Goal: Task Accomplishment & Management: Manage account settings

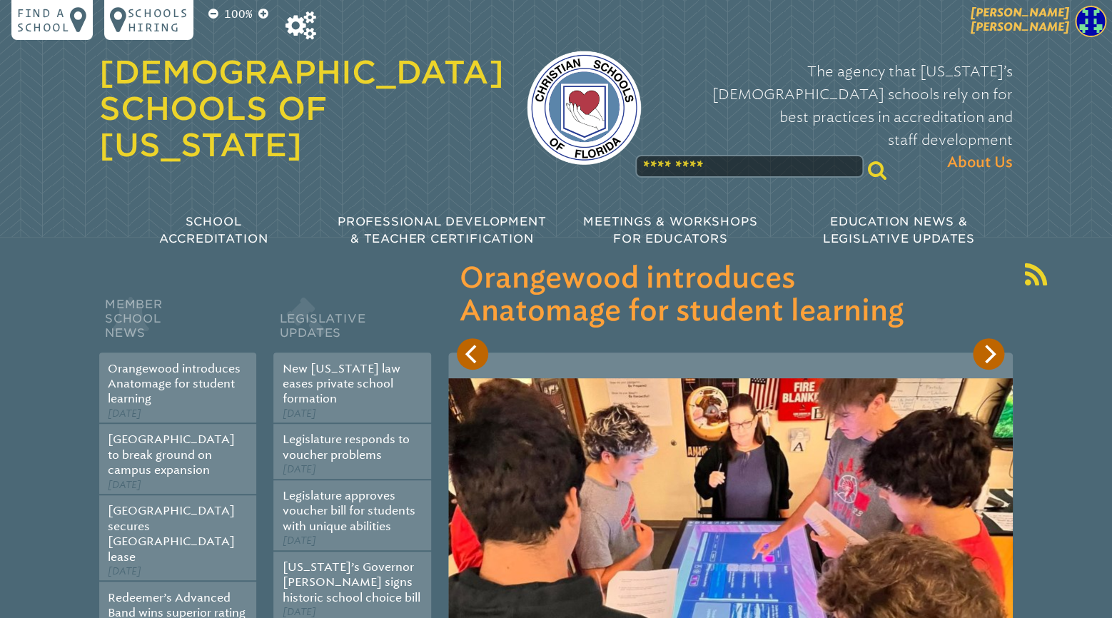
click at [1037, 19] on span "[PERSON_NAME]" at bounding box center [1020, 20] width 98 height 28
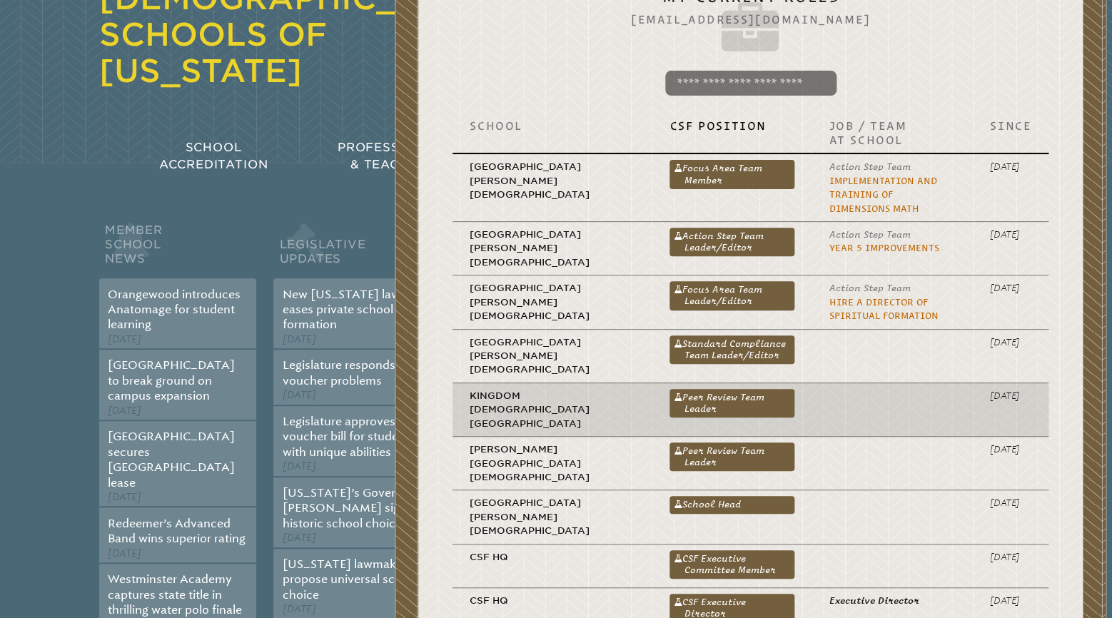
scroll to position [75, 0]
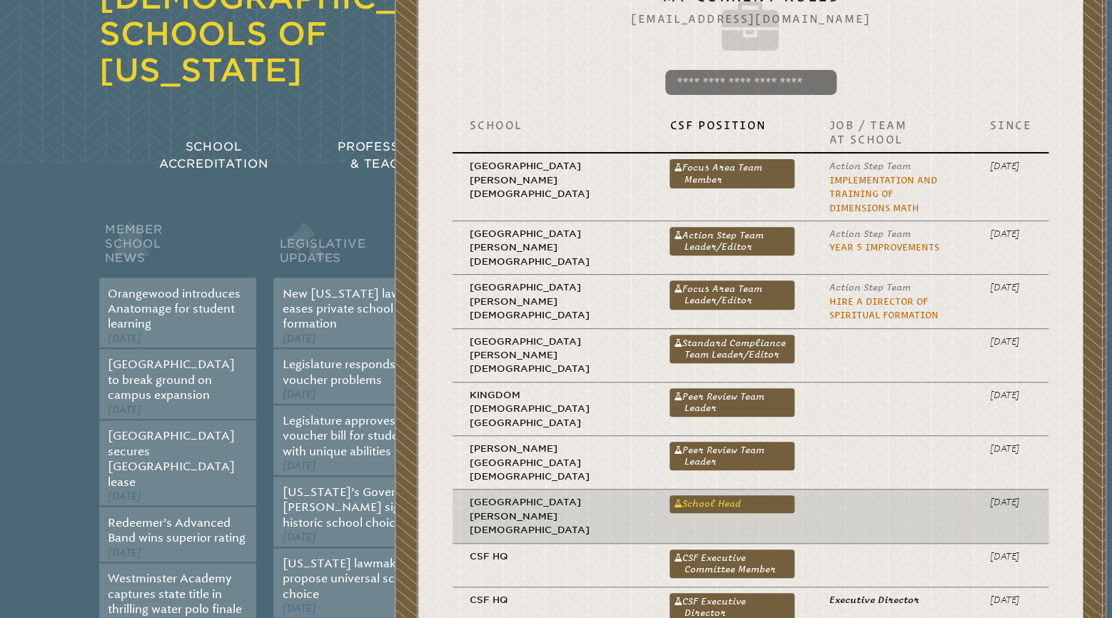
click at [669, 495] on link "School Head" at bounding box center [731, 503] width 125 height 17
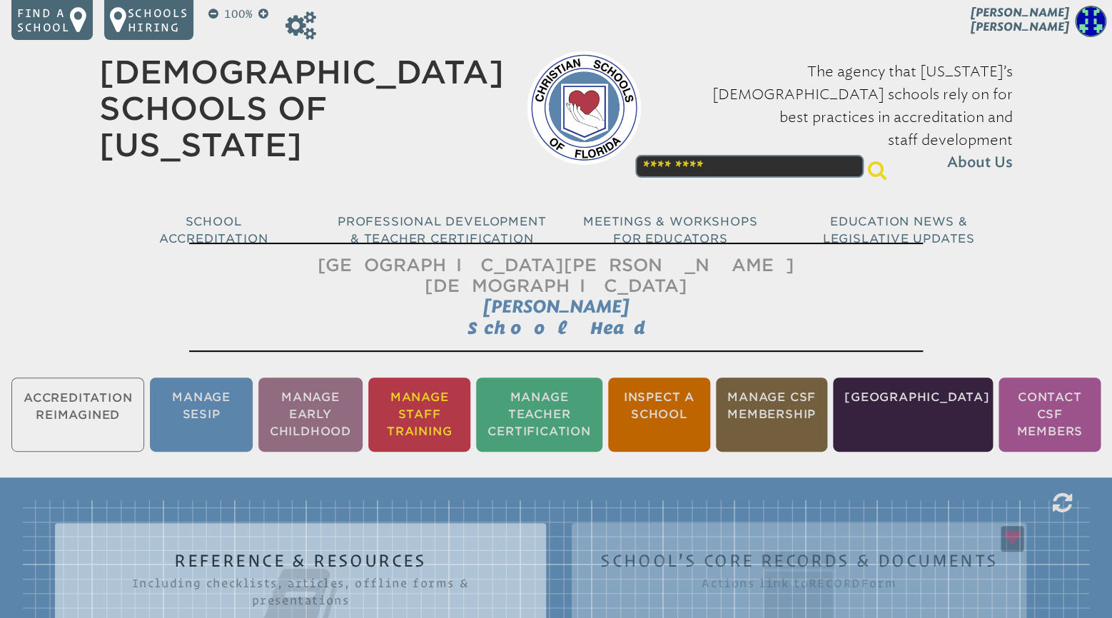
click at [455, 388] on li "Manage Staff Training" at bounding box center [419, 415] width 102 height 74
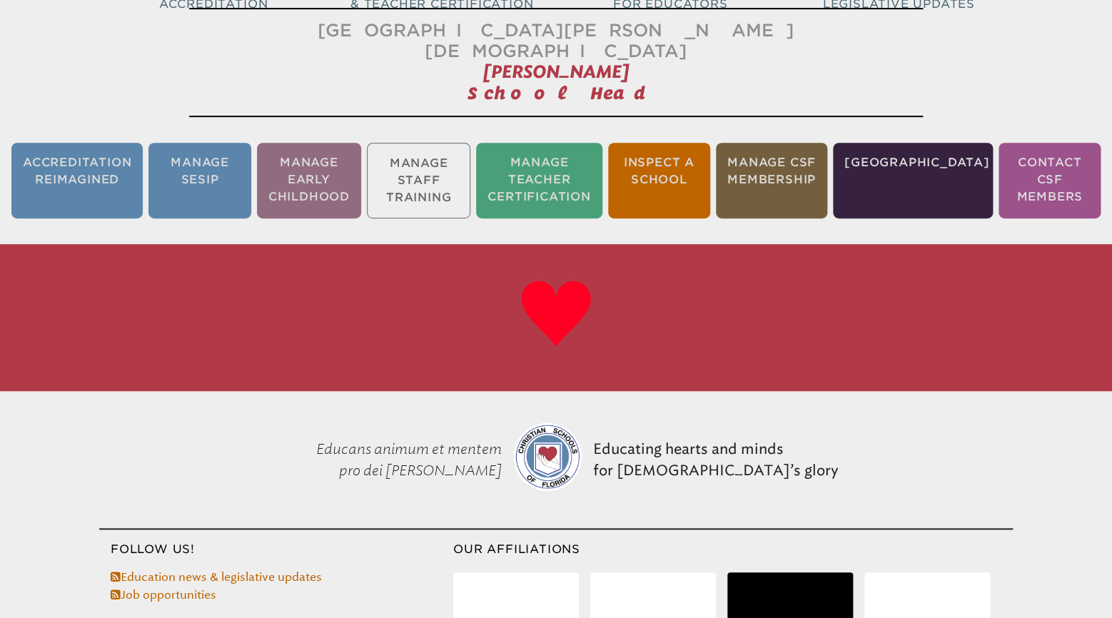
scroll to position [236, 0]
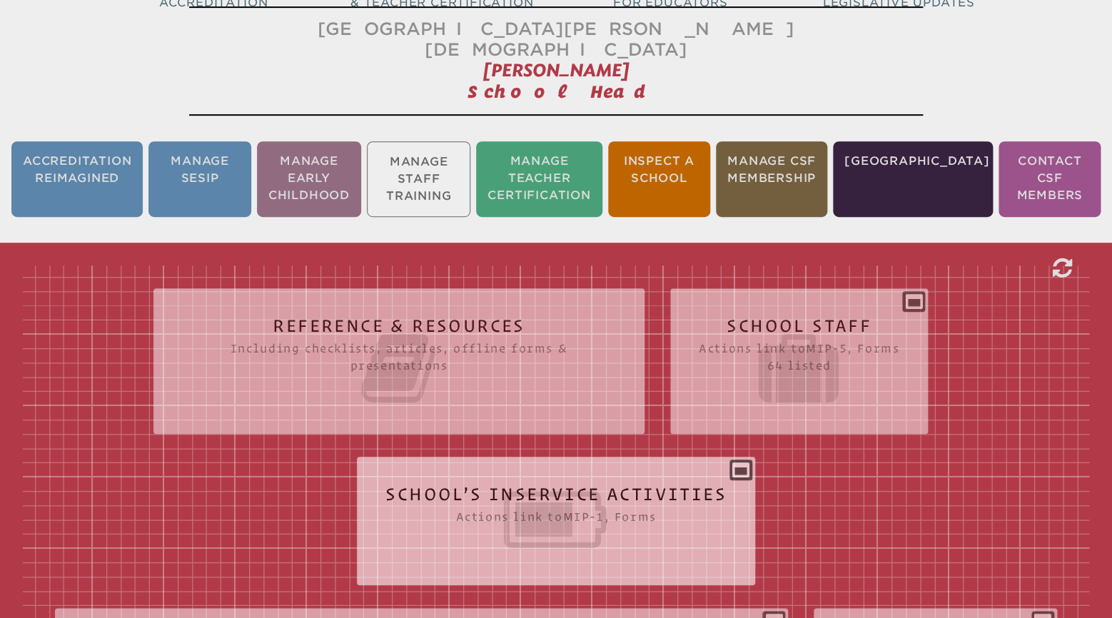
click at [666, 480] on icon at bounding box center [555, 520] width 341 height 80
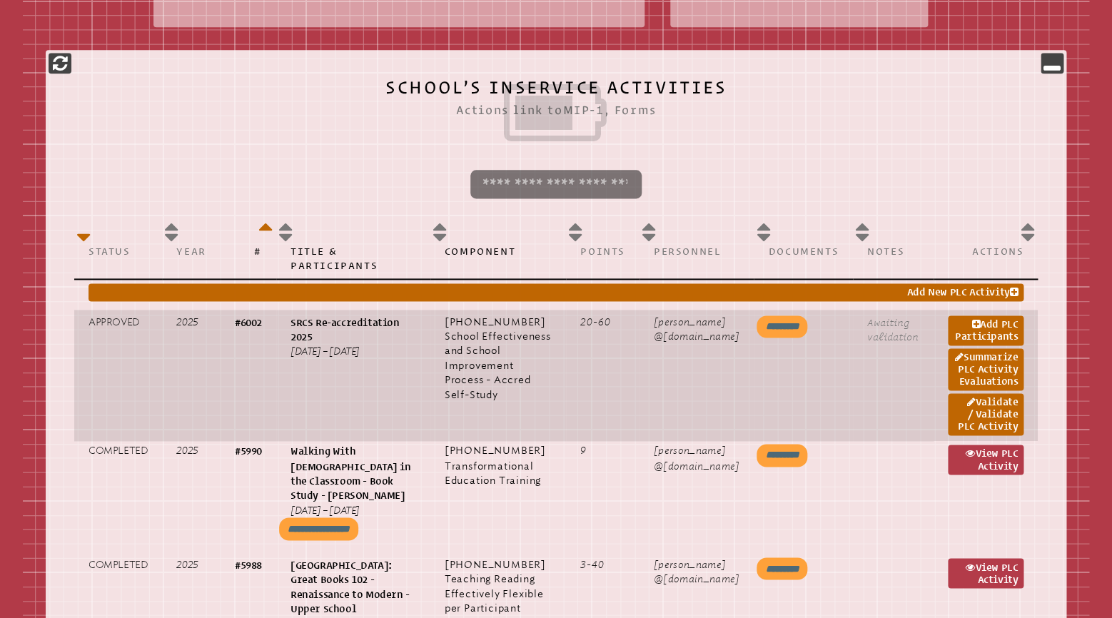
scroll to position [686, 0]
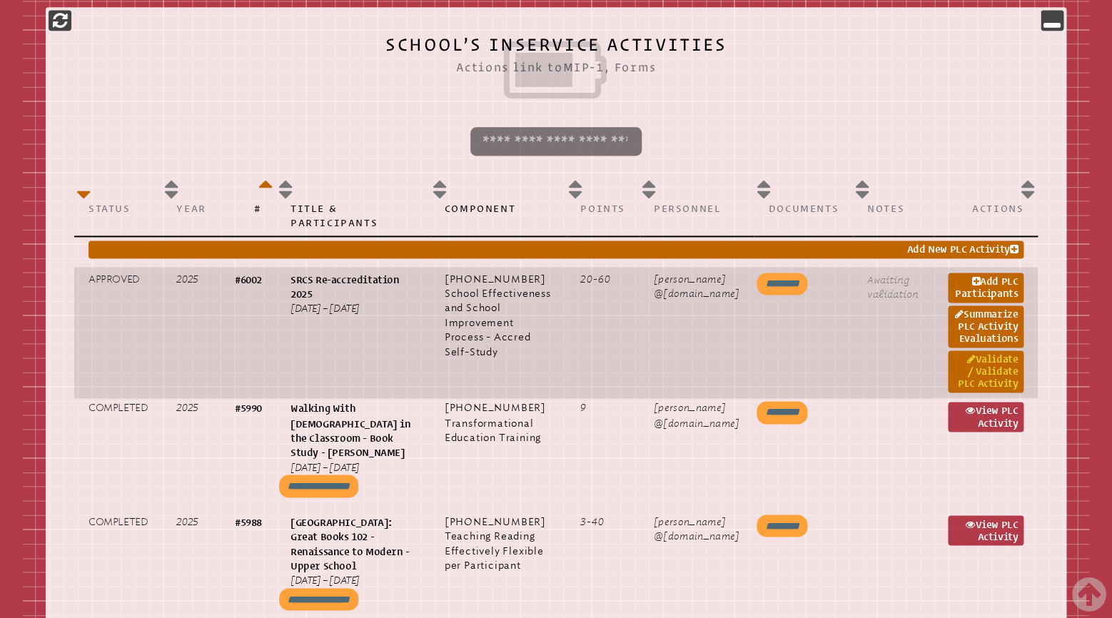
click at [987, 360] on link "Validate / Validate PLC Activity" at bounding box center [986, 371] width 76 height 42
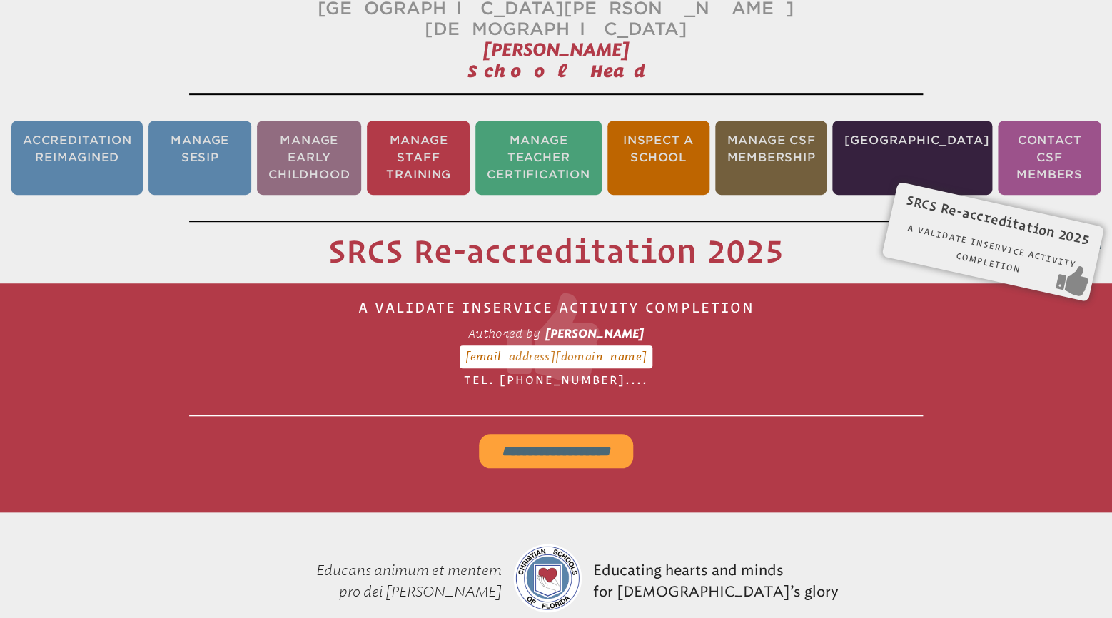
scroll to position [236, 0]
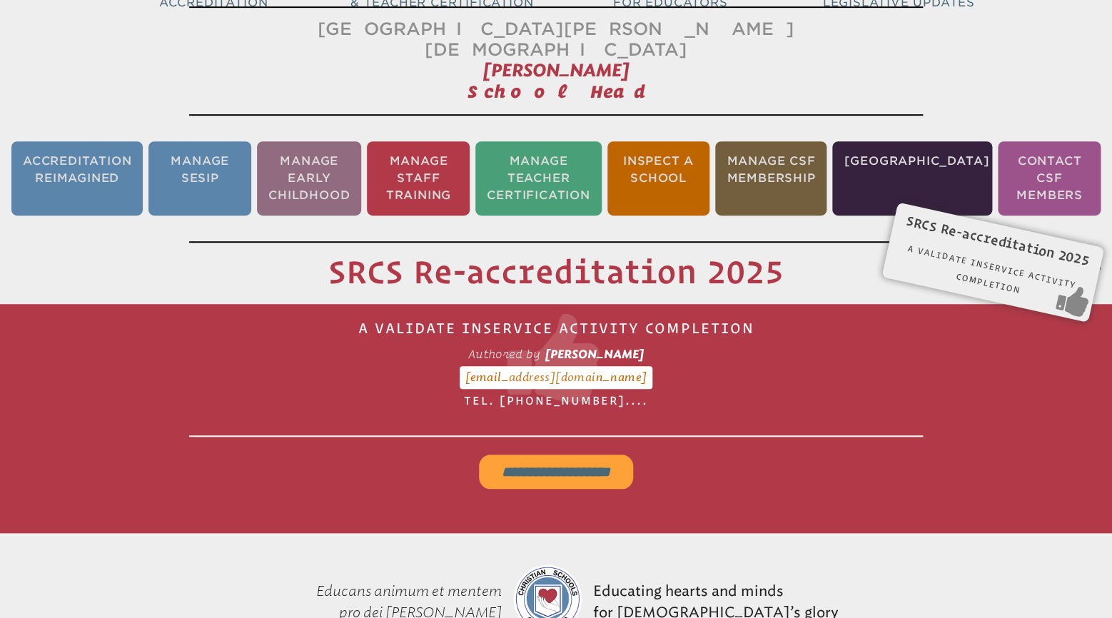
click at [559, 455] on input "**********" at bounding box center [556, 472] width 154 height 34
click at [452, 173] on li "Manage Staff Training" at bounding box center [418, 178] width 103 height 74
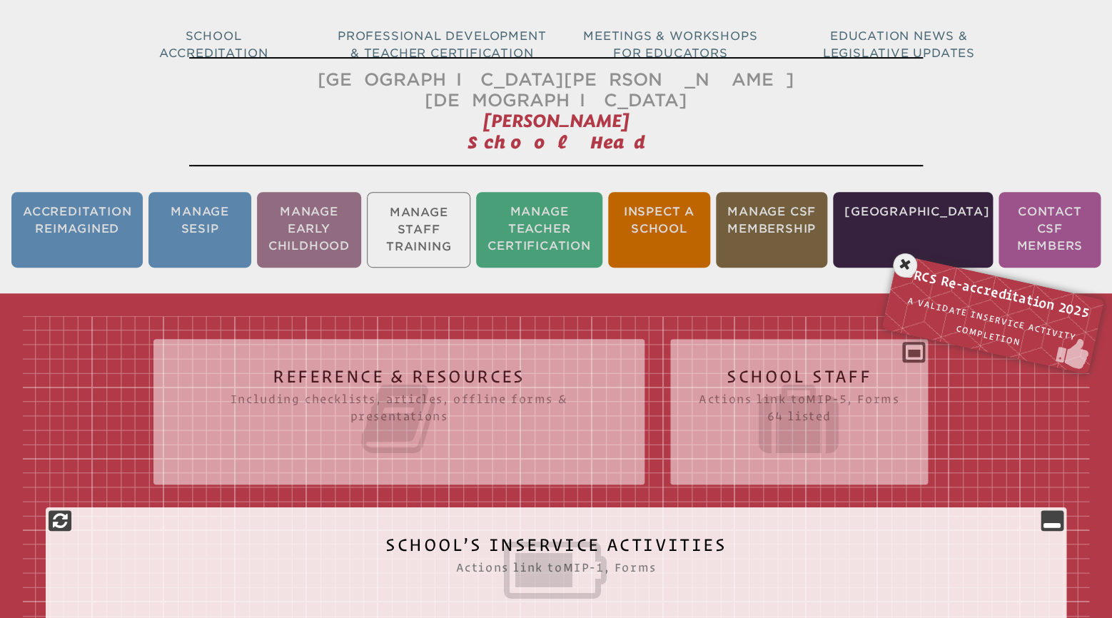
scroll to position [161, 0]
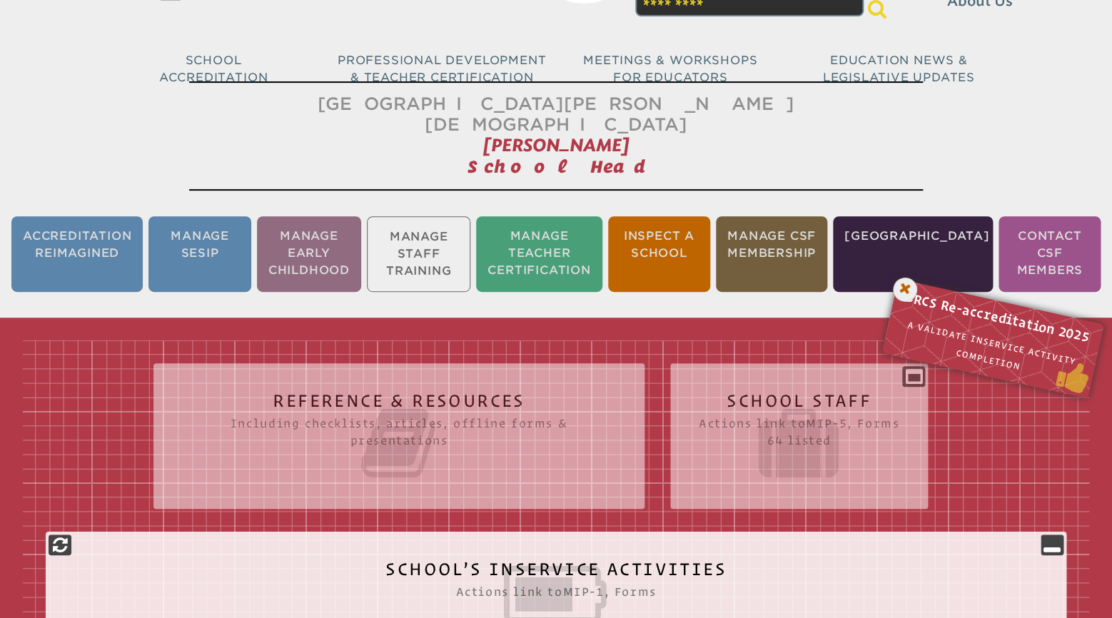
click at [903, 275] on icon at bounding box center [905, 289] width 29 height 29
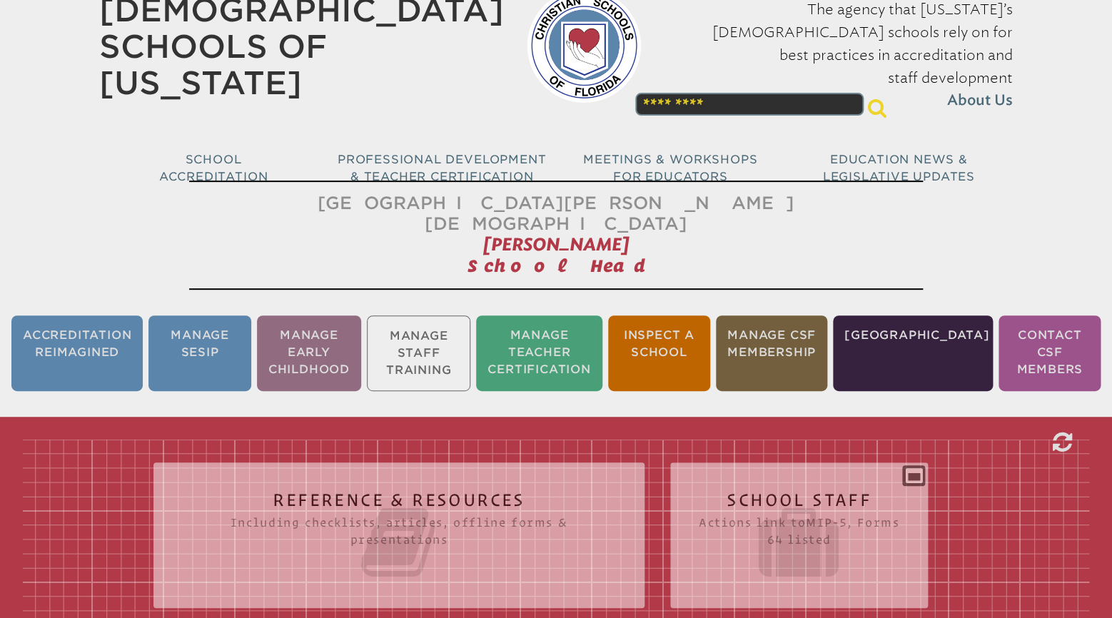
scroll to position [0, 0]
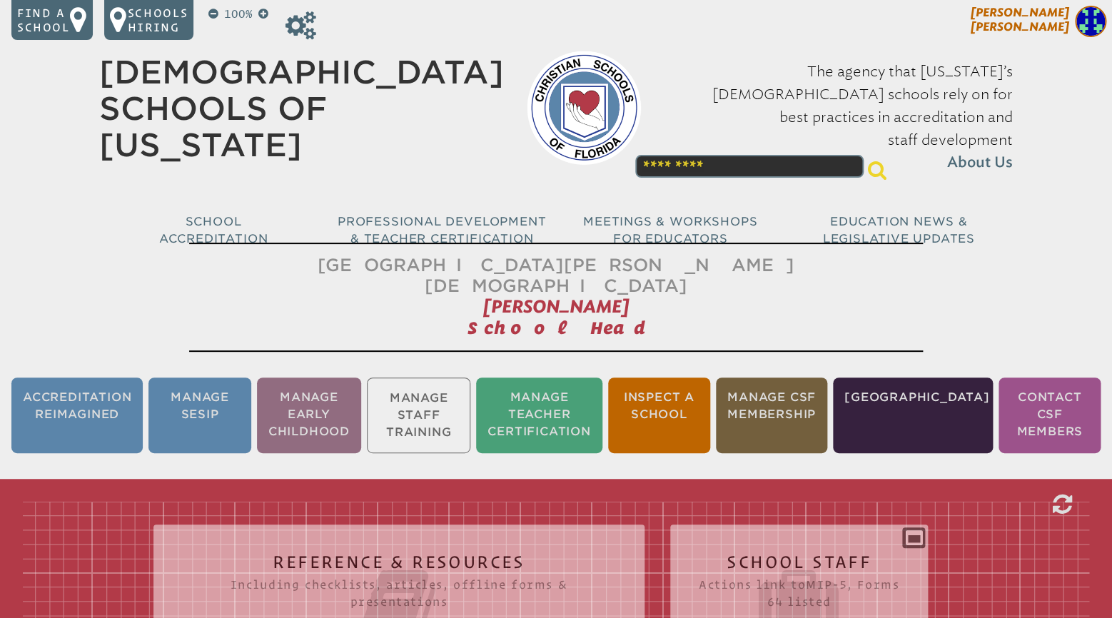
click at [1100, 28] on img at bounding box center [1090, 21] width 31 height 31
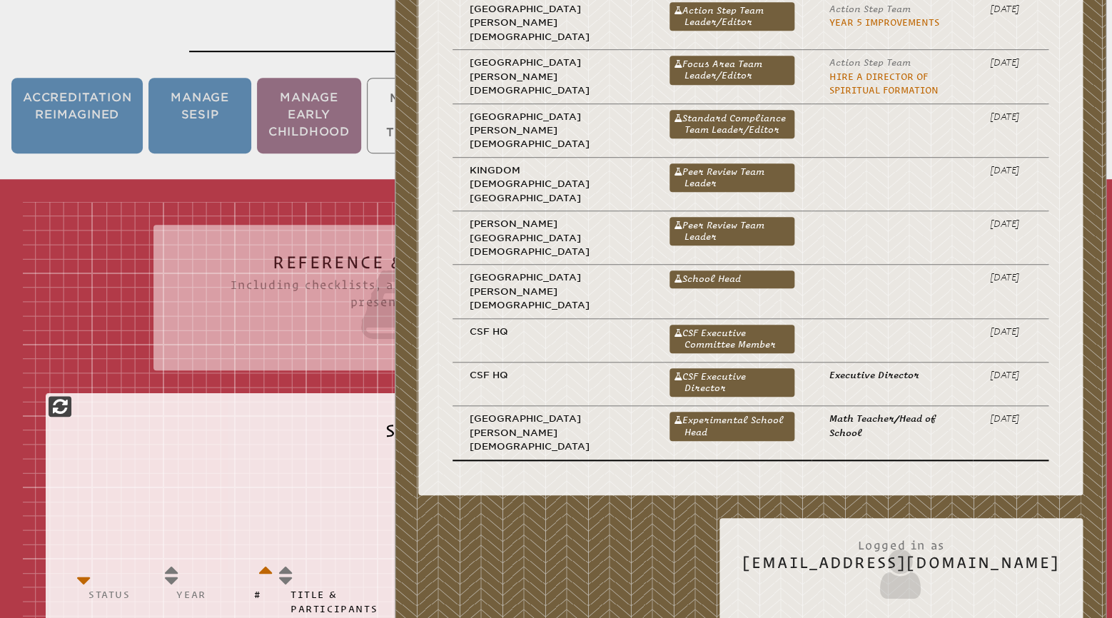
scroll to position [450, 0]
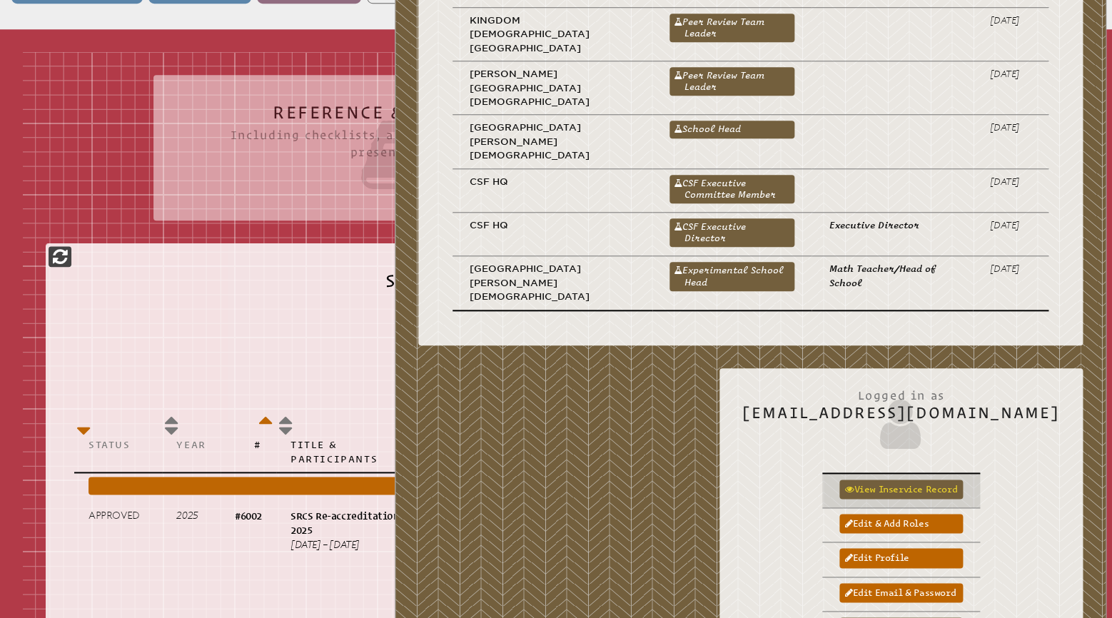
click at [927, 480] on link "View inservice record" at bounding box center [900, 489] width 123 height 19
